Goal: Check status

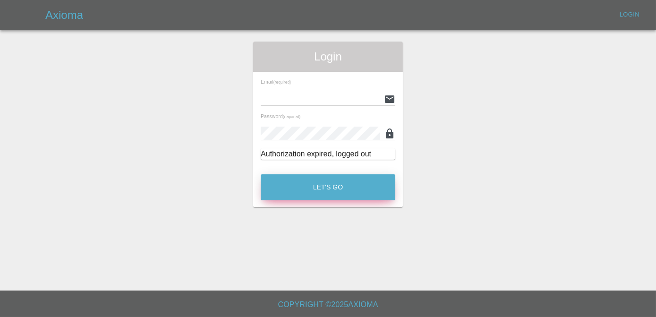
type input "[PERSON_NAME][EMAIL_ADDRESS][DOMAIN_NAME]"
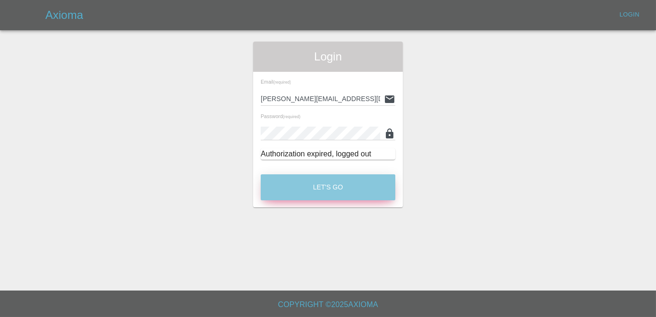
click at [323, 189] on button "Let's Go" at bounding box center [328, 187] width 135 height 26
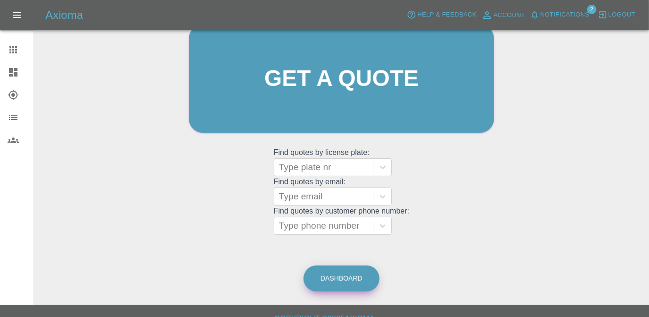
scroll to position [125, 0]
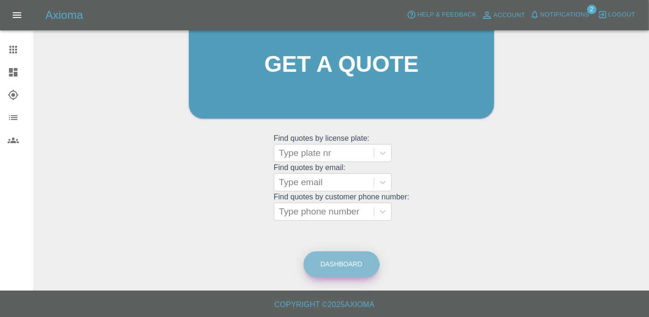
click at [339, 263] on link "Dashboard" at bounding box center [342, 264] width 76 height 26
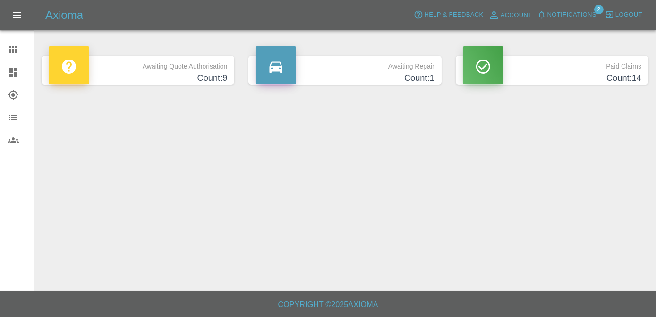
click at [367, 71] on p "Awaiting Repair" at bounding box center [345, 64] width 179 height 16
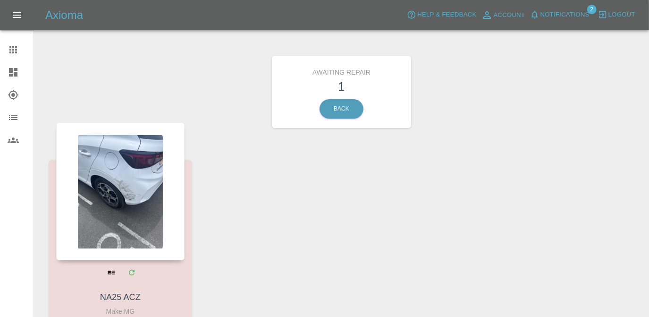
click at [145, 207] on div at bounding box center [120, 191] width 128 height 138
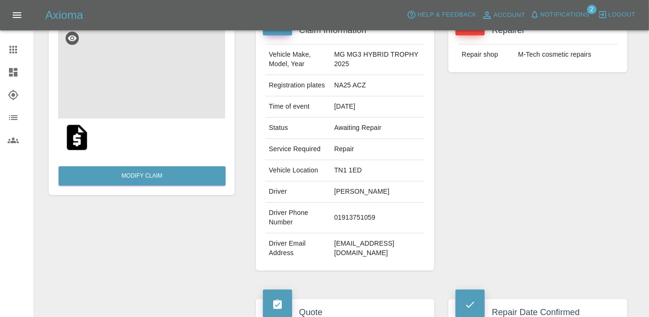
scroll to position [128, 0]
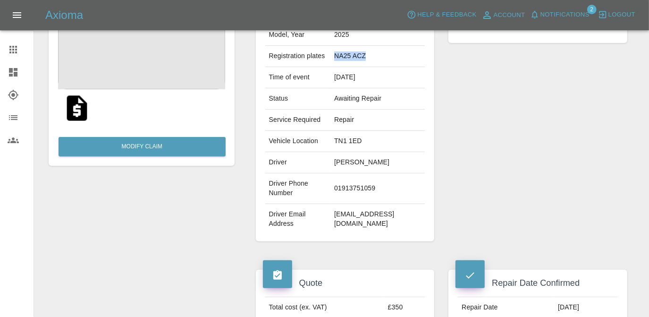
drag, startPoint x: 383, startPoint y: 62, endPoint x: 342, endPoint y: 62, distance: 40.6
click at [342, 62] on td "NA25 ACZ" at bounding box center [378, 56] width 94 height 21
copy td "NA25 ACZ"
